Goal: Information Seeking & Learning: Learn about a topic

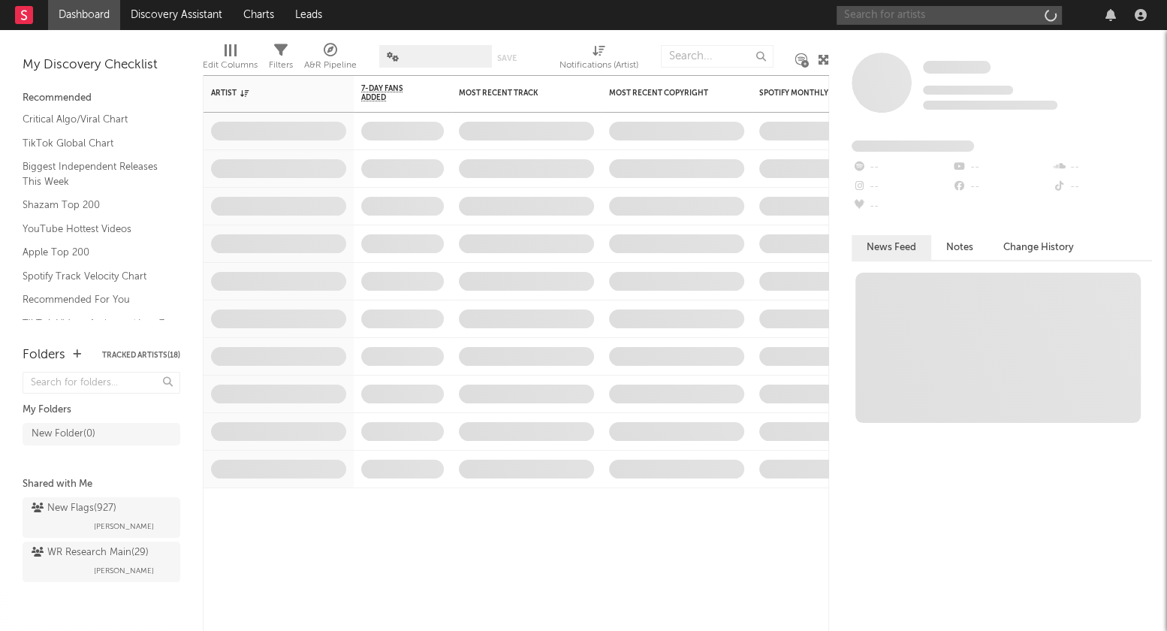
click at [937, 21] on input "text" at bounding box center [949, 15] width 225 height 19
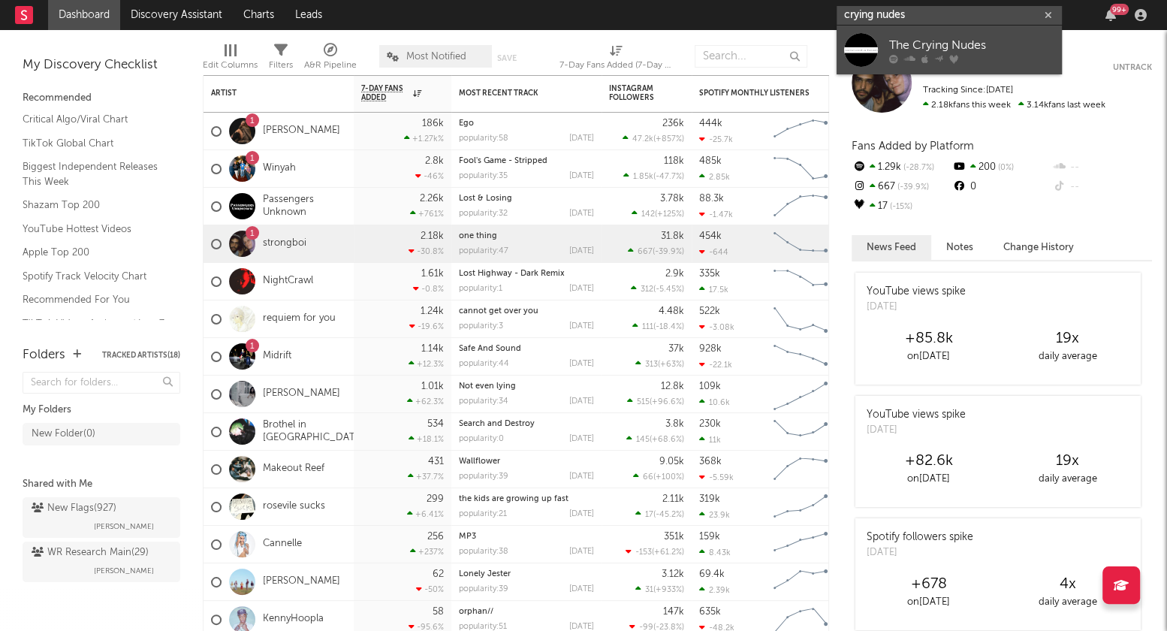
type input "crying nudes"
click at [937, 52] on div "The Crying Nudes" at bounding box center [971, 45] width 165 height 18
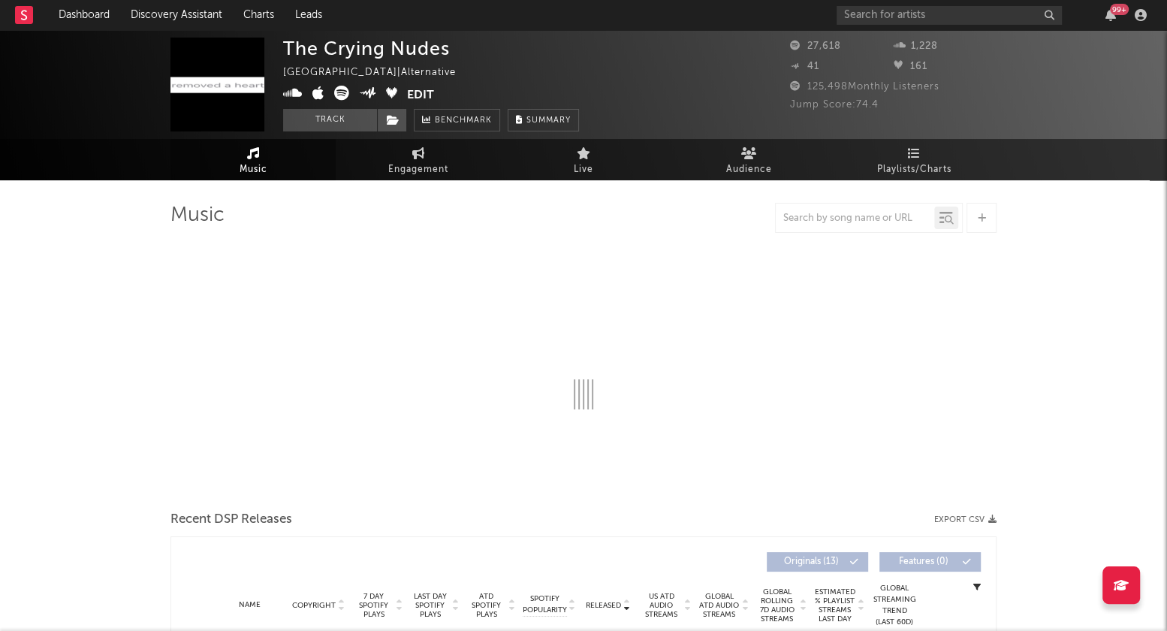
select select "6m"
